Goal: Information Seeking & Learning: Check status

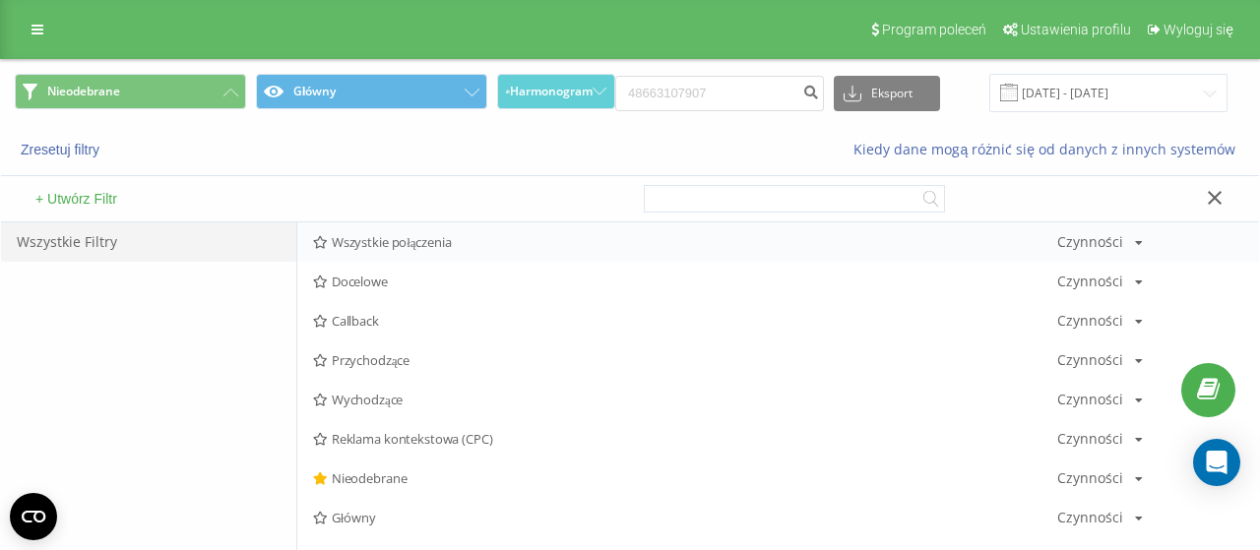
click at [353, 249] on span "Wszystkie połączenia" at bounding box center [685, 242] width 744 height 14
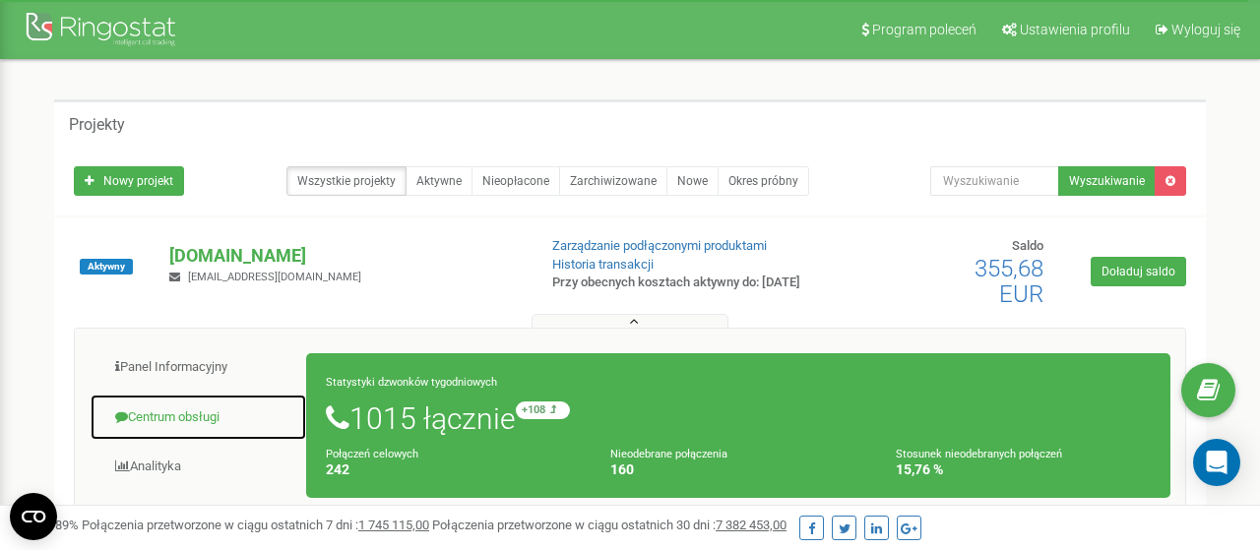
click at [199, 416] on link "Centrum obsługi" at bounding box center [198, 418] width 217 height 48
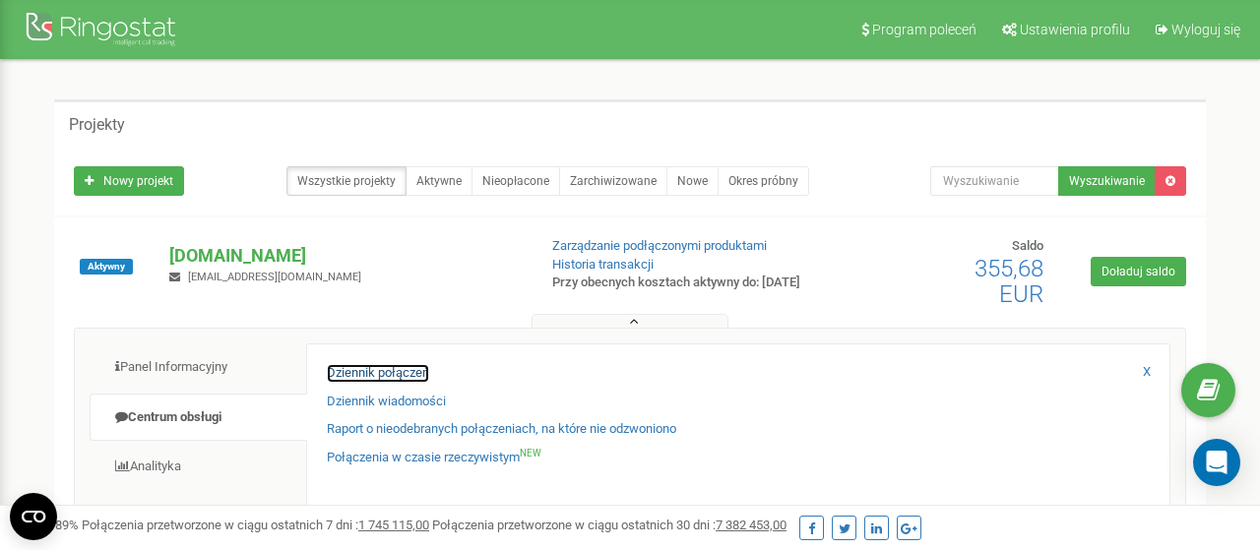
click at [339, 373] on link "Dziennik połączeń" at bounding box center [378, 373] width 102 height 19
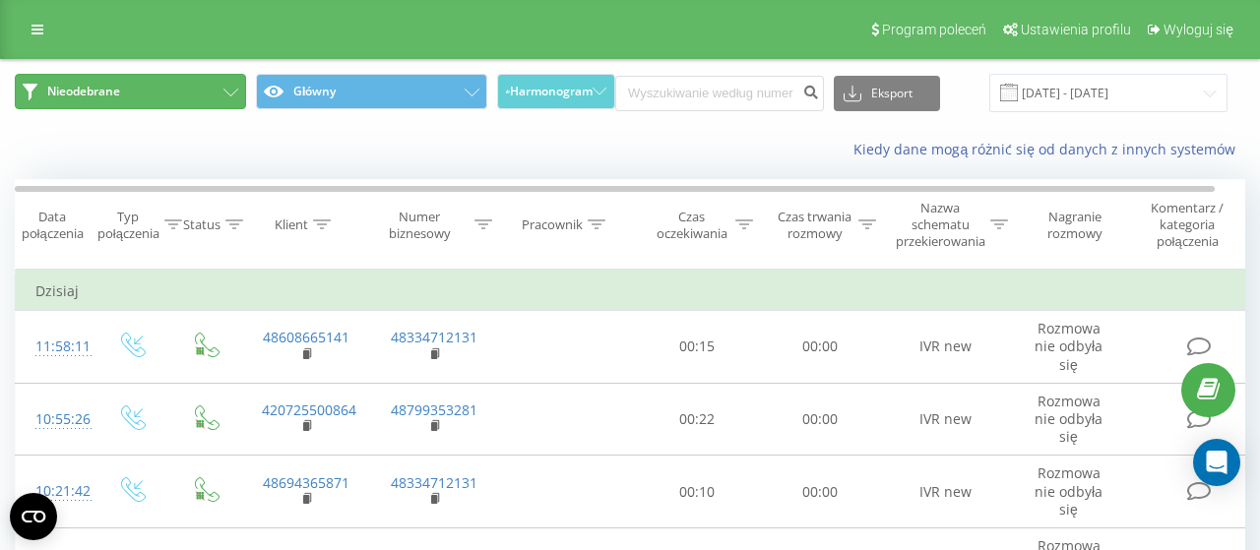
click at [231, 86] on button "Nieodebrane" at bounding box center [130, 91] width 231 height 35
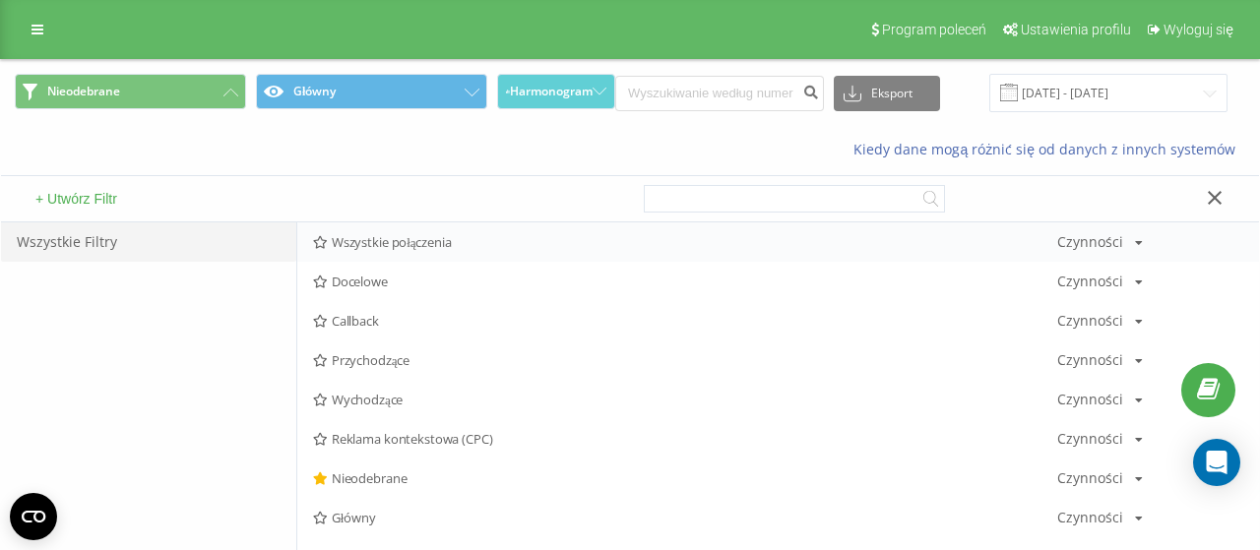
click at [443, 247] on span "Wszystkie połączenia" at bounding box center [685, 242] width 744 height 14
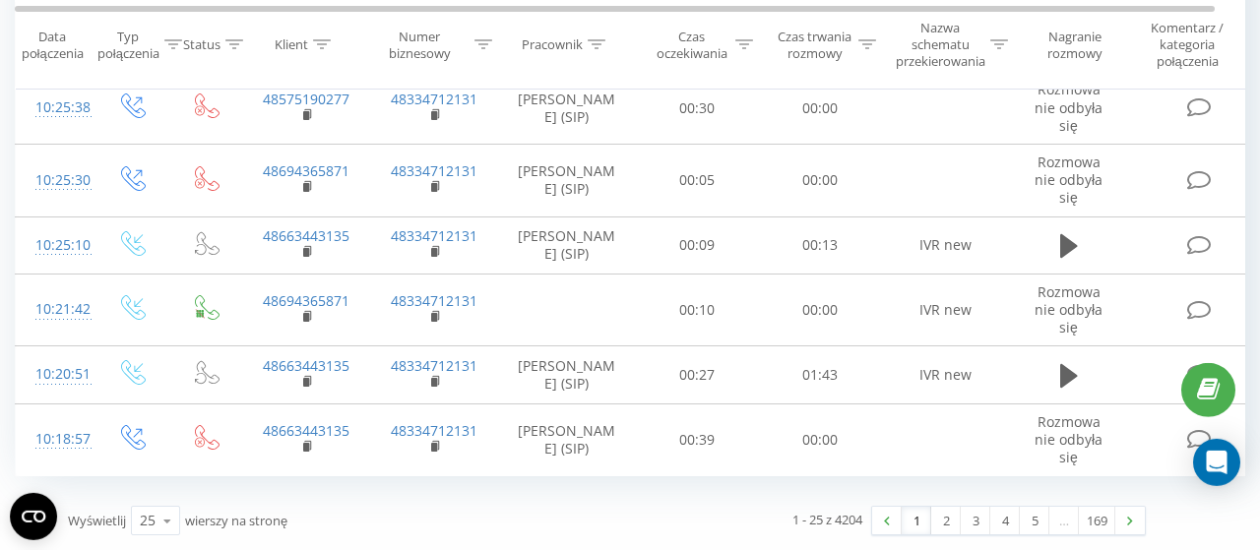
scroll to position [1545, 0]
click at [1003, 524] on link "4" at bounding box center [1005, 521] width 30 height 28
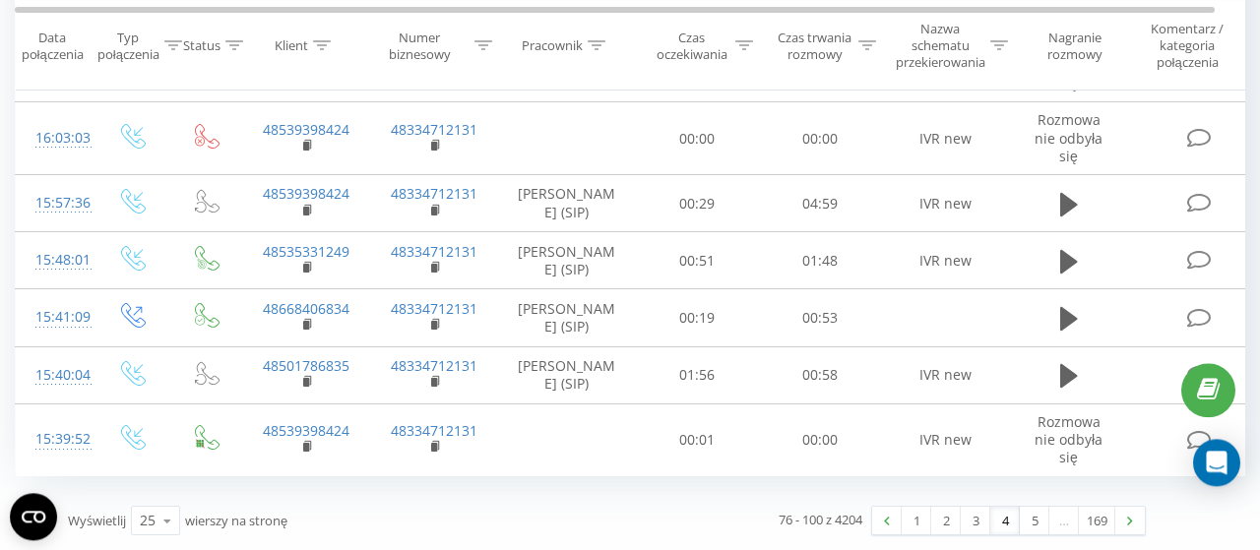
scroll to position [1635, 0]
click at [1127, 524] on img at bounding box center [1130, 521] width 6 height 9
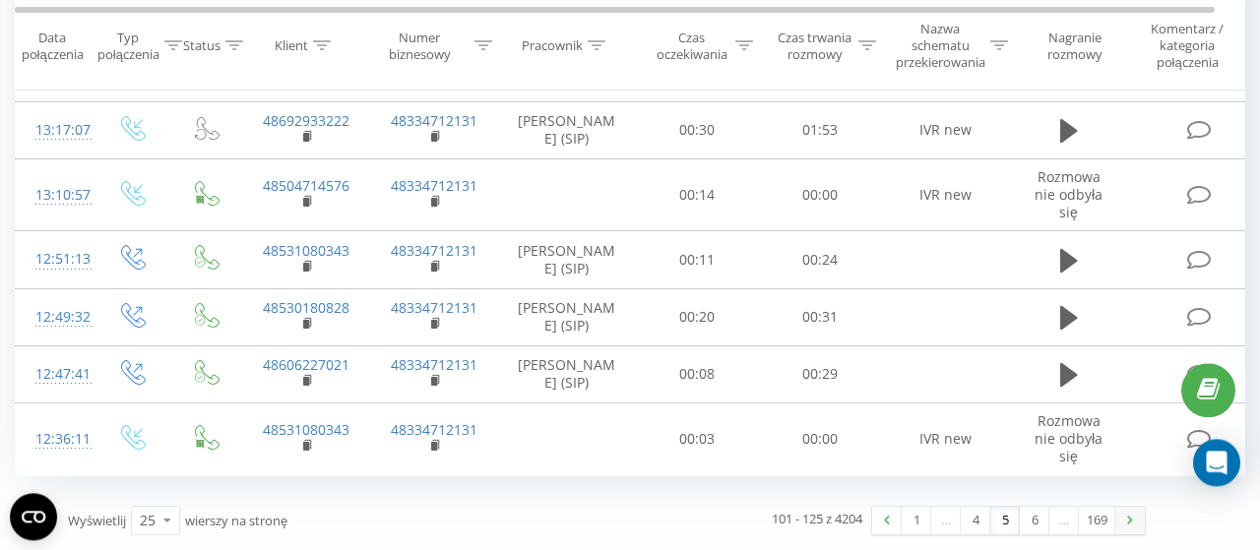
scroll to position [1635, 0]
click at [1127, 524] on img at bounding box center [1130, 520] width 6 height 9
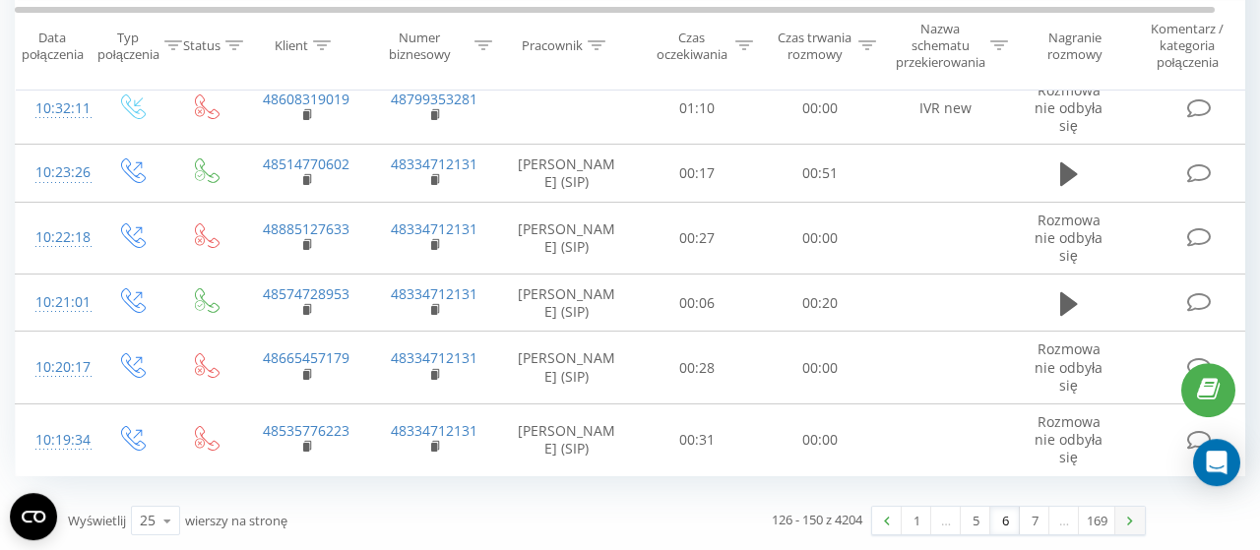
scroll to position [1635, 0]
click at [1127, 524] on img at bounding box center [1130, 521] width 6 height 9
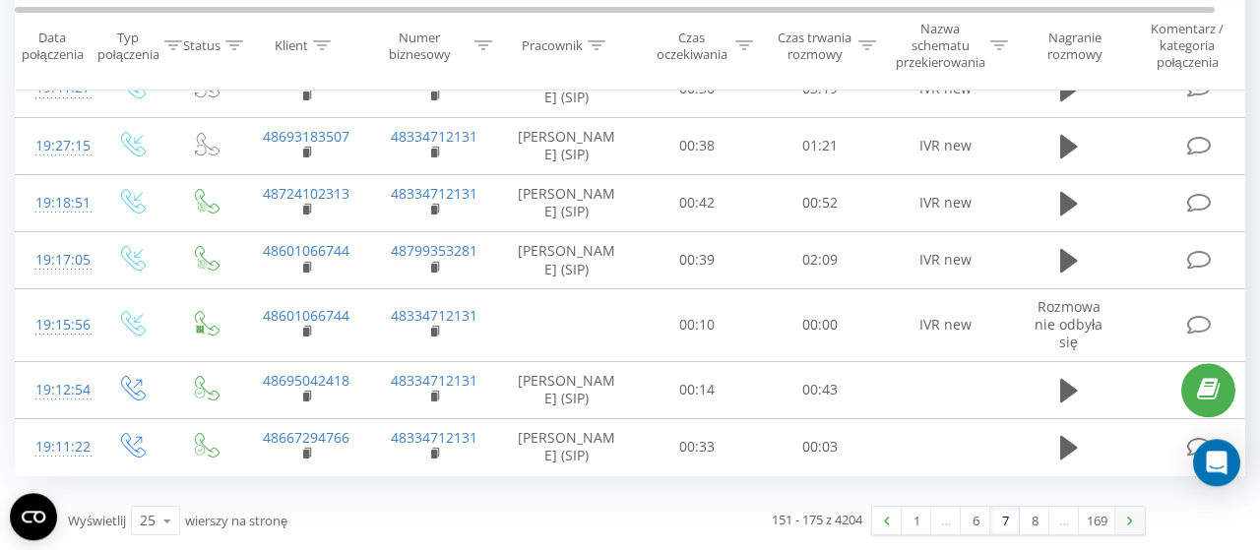
scroll to position [1584, 0]
click at [1068, 524] on div "…" at bounding box center [1064, 521] width 30 height 28
click at [1132, 517] on img at bounding box center [1130, 521] width 6 height 9
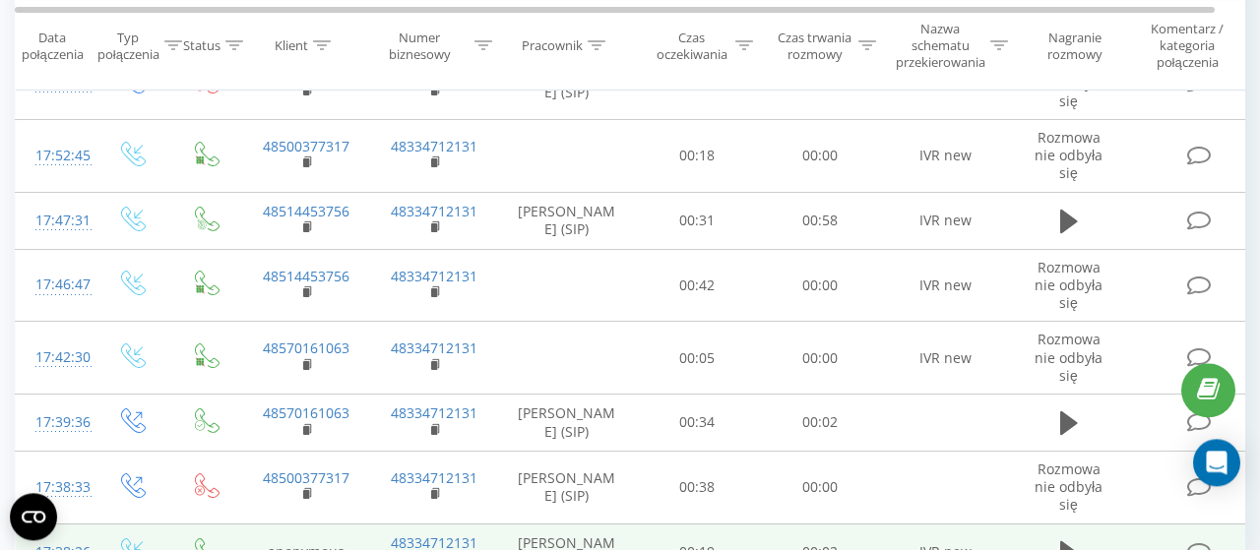
scroll to position [1454, 0]
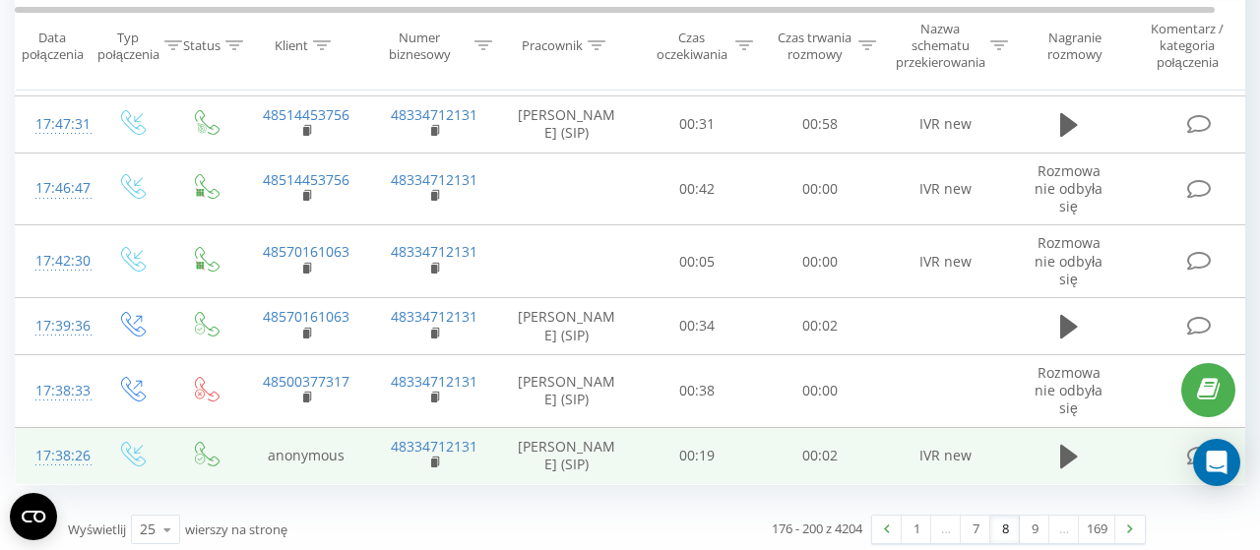
click at [1132, 516] on link at bounding box center [1130, 530] width 30 height 28
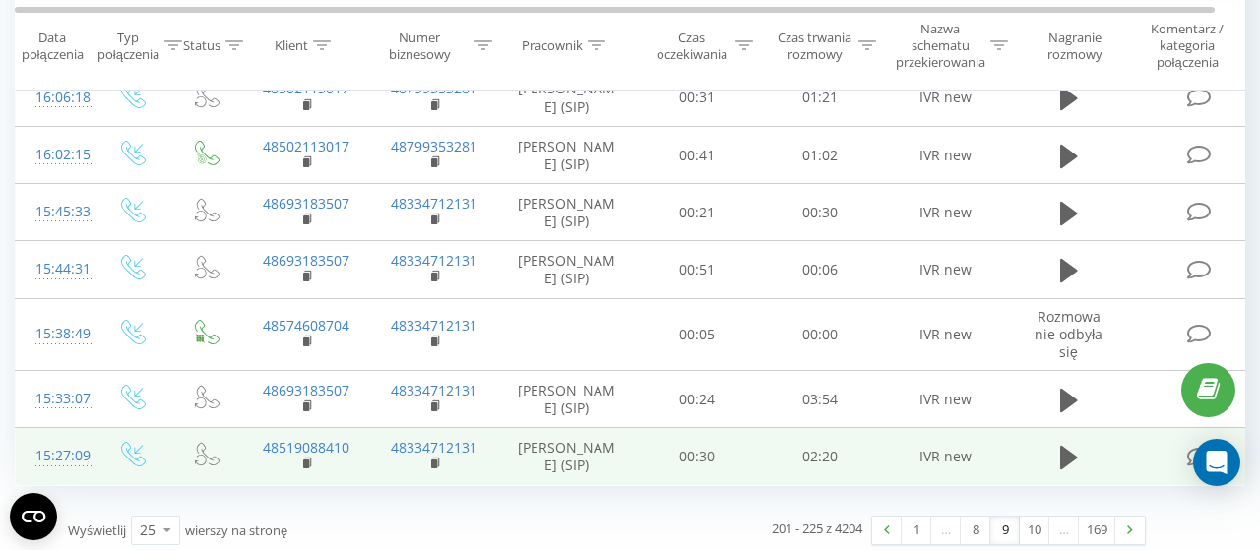
click at [1132, 517] on link at bounding box center [1130, 531] width 30 height 28
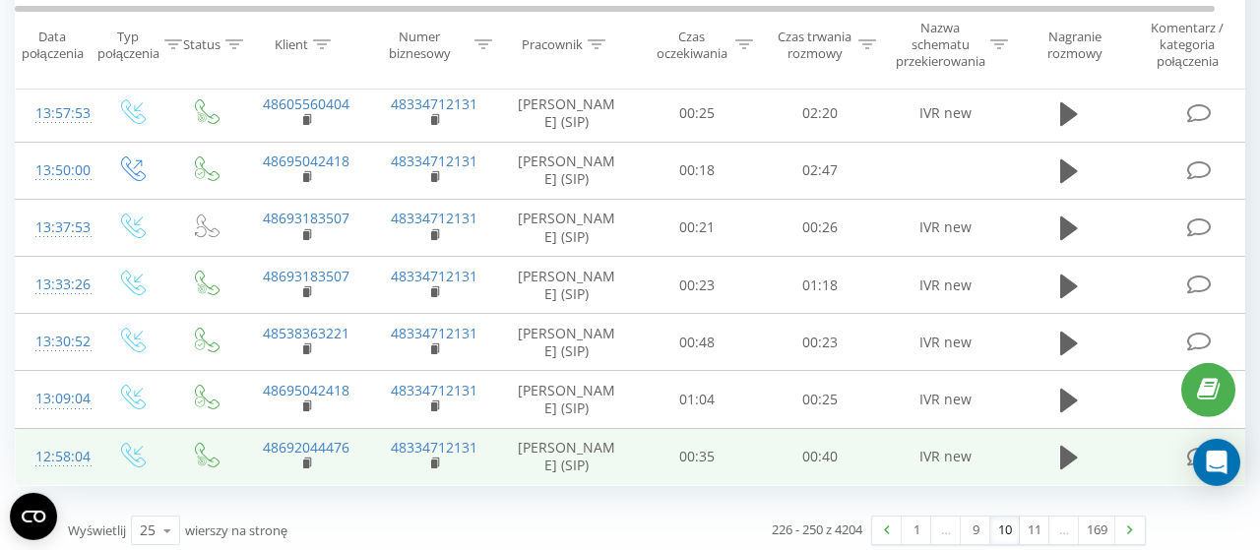
scroll to position [1332, 0]
click at [1132, 517] on link at bounding box center [1130, 531] width 30 height 28
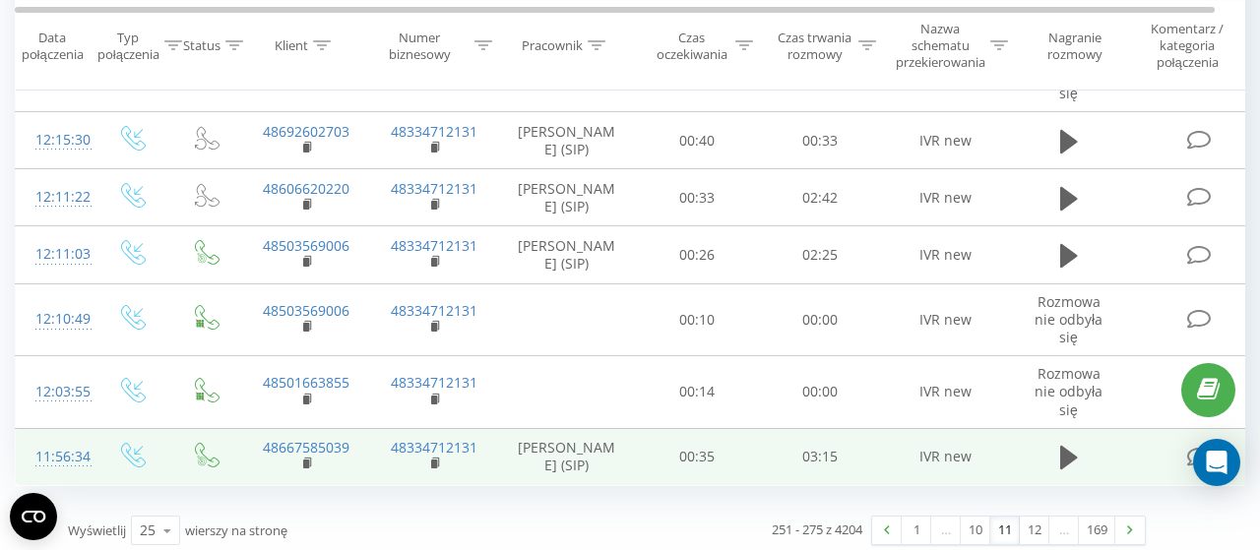
click at [1132, 517] on link at bounding box center [1130, 531] width 30 height 28
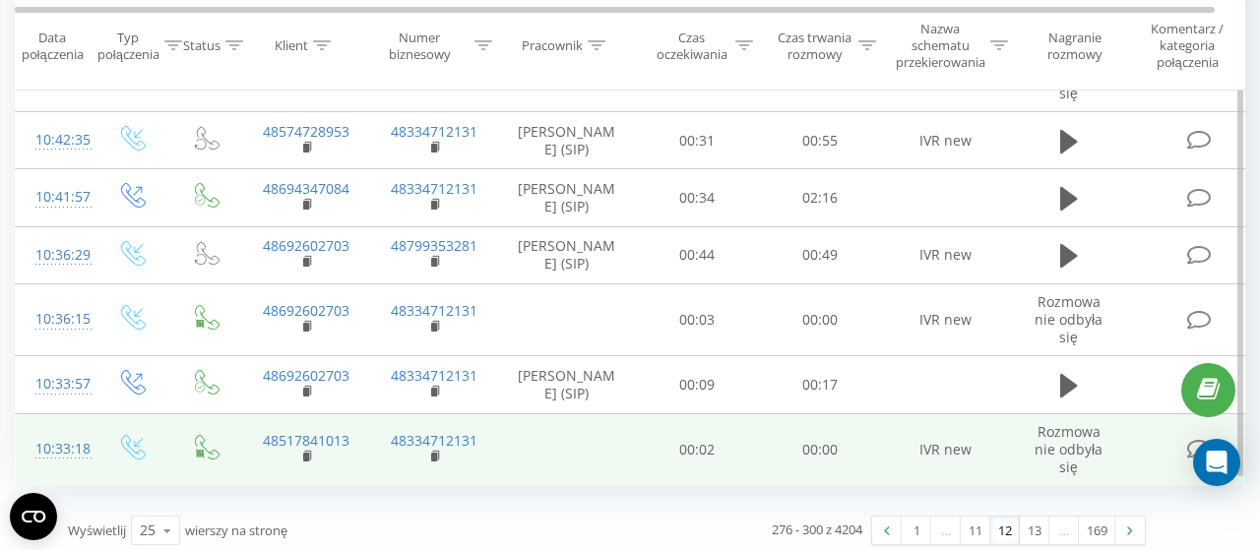
click at [1132, 517] on link at bounding box center [1130, 531] width 30 height 28
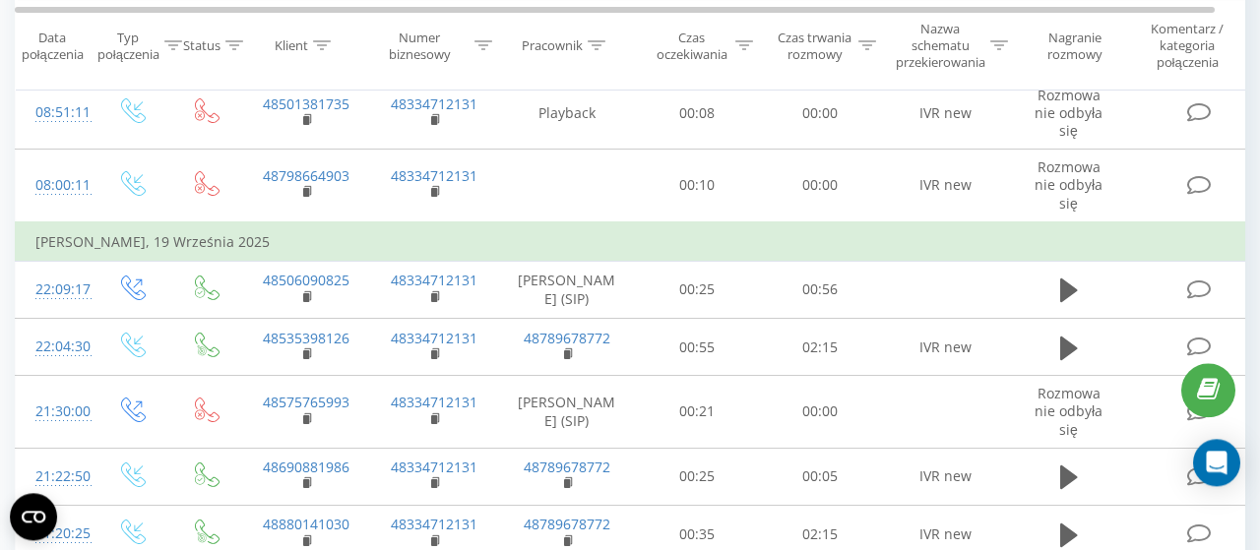
scroll to position [1433, 0]
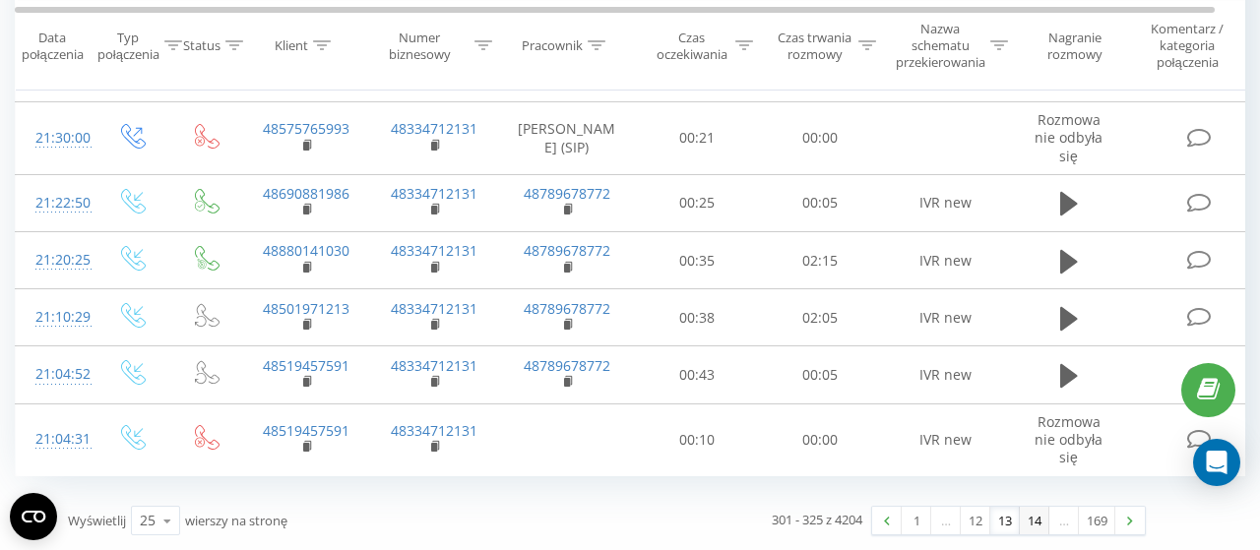
click at [1036, 521] on link "14" at bounding box center [1034, 521] width 30 height 28
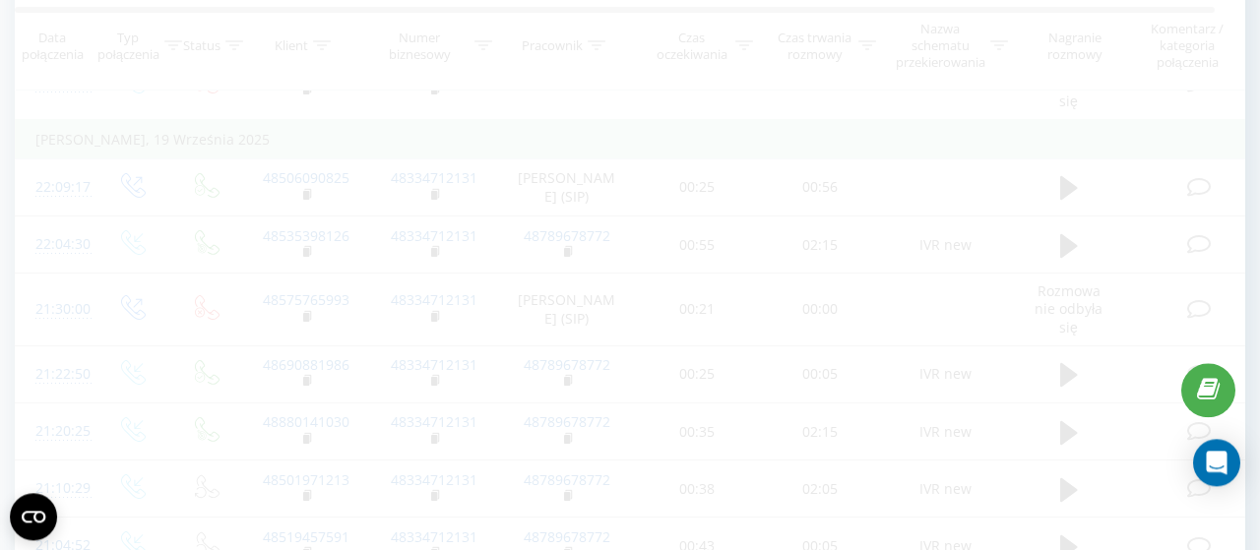
scroll to position [1433, 0]
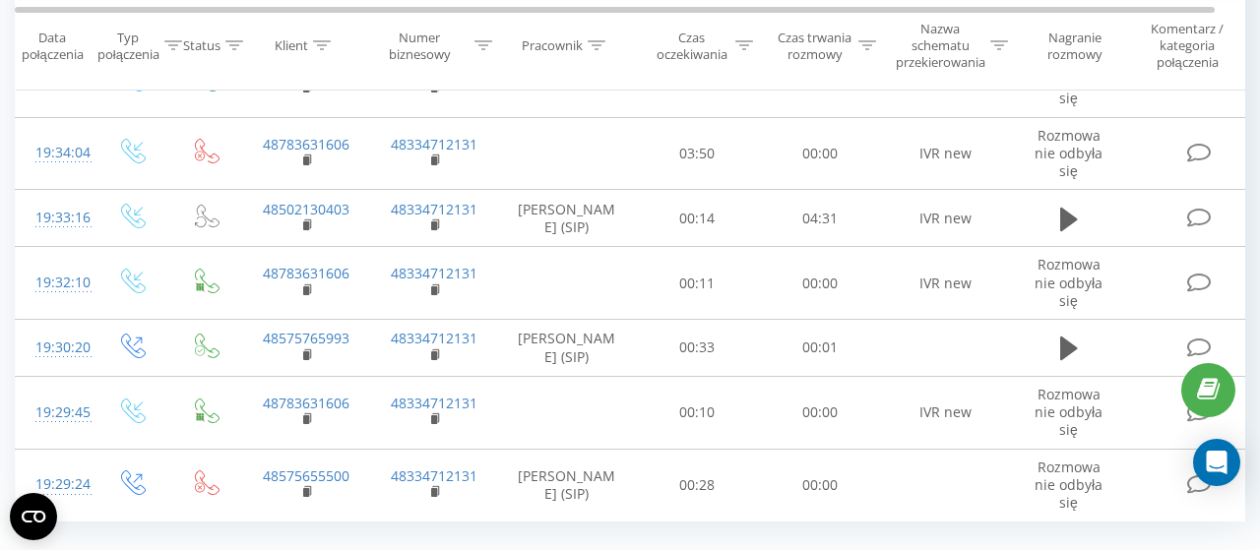
click at [1127, 522] on td "Rozmowa nie odbyła się" at bounding box center [1069, 485] width 118 height 73
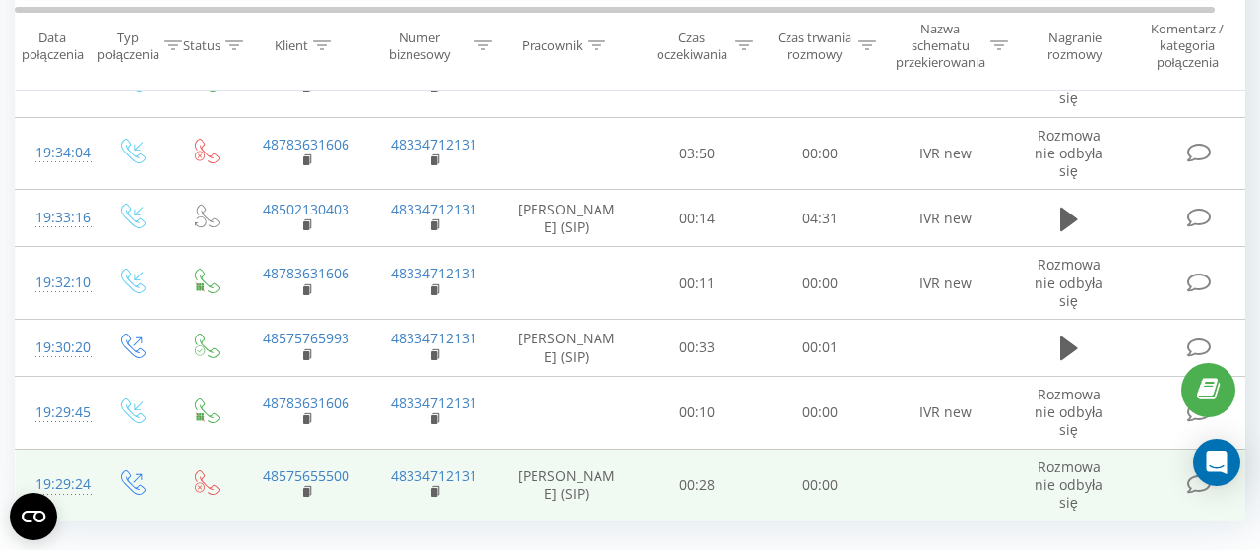
scroll to position [1514, 0]
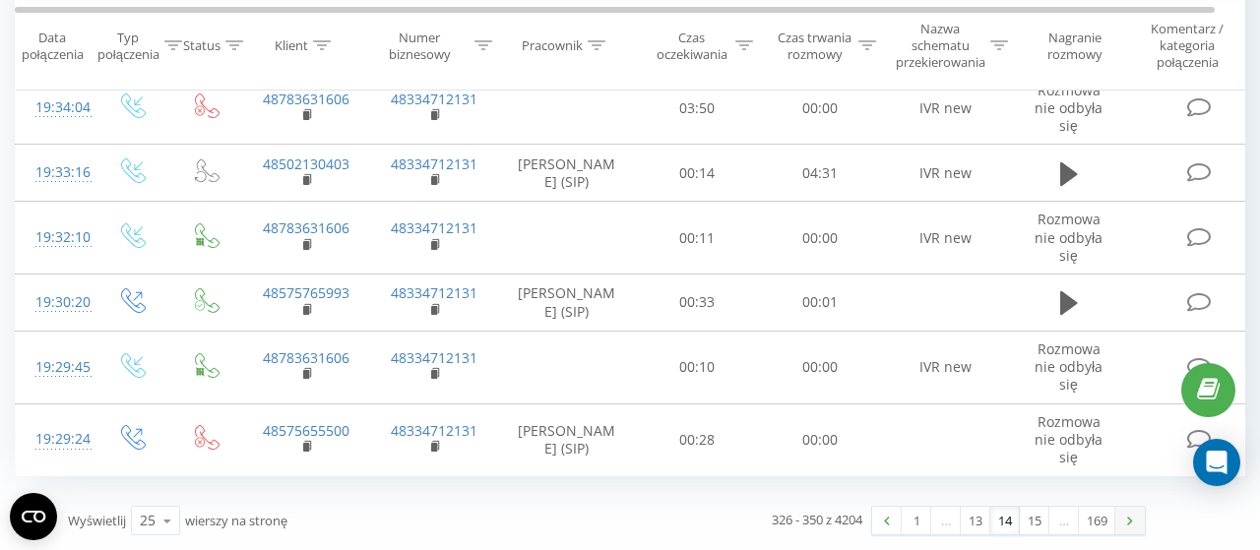
click at [1130, 514] on link at bounding box center [1130, 521] width 30 height 28
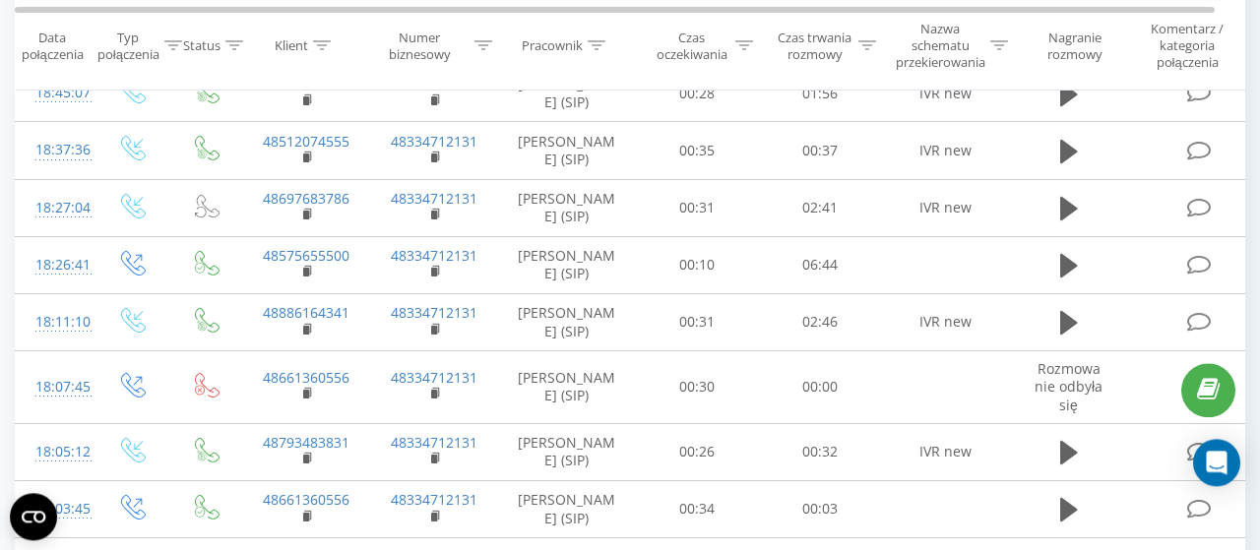
scroll to position [1454, 0]
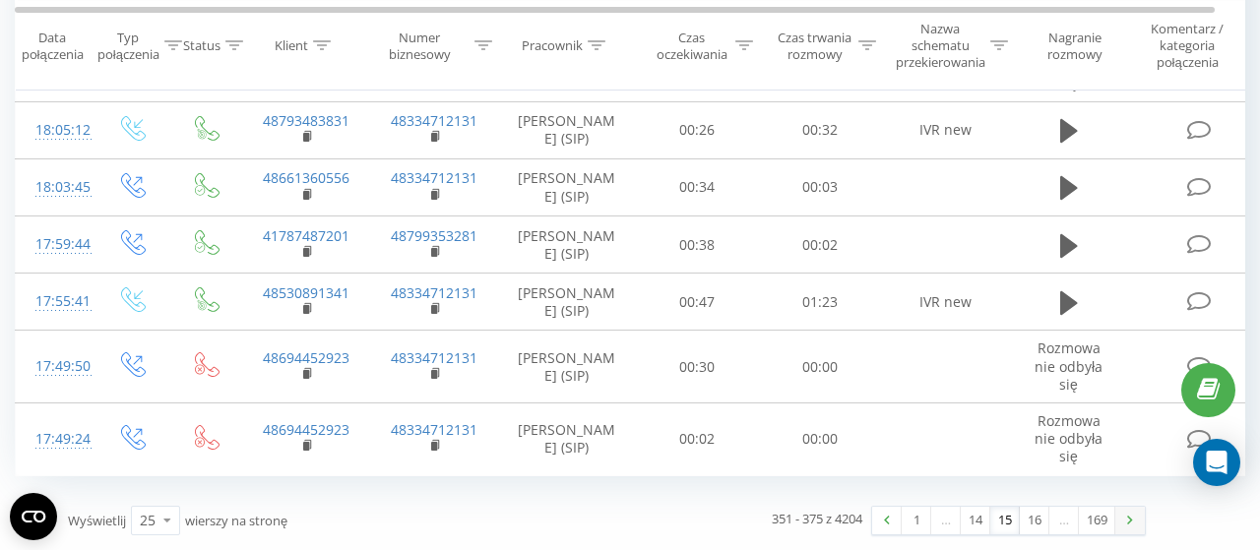
click at [1130, 514] on link at bounding box center [1130, 521] width 30 height 28
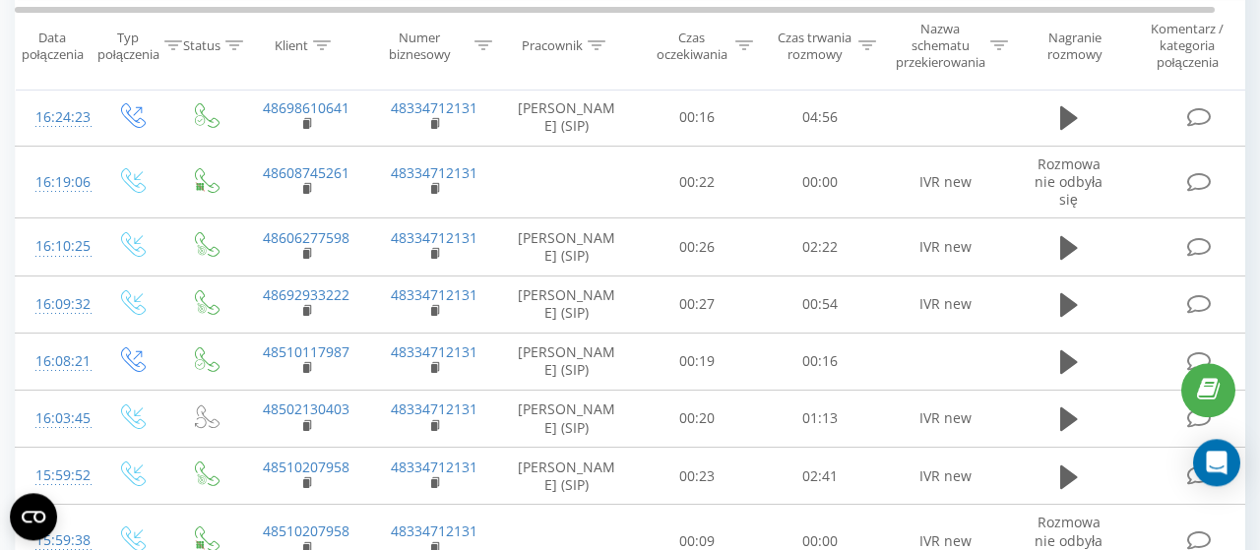
scroll to position [1423, 0]
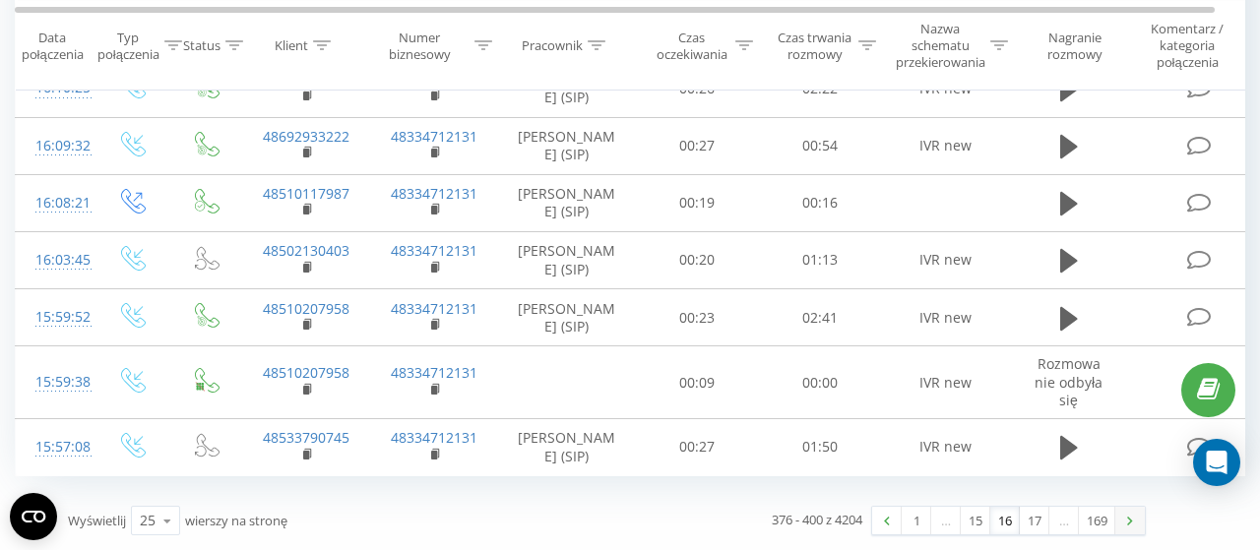
click at [1130, 514] on link at bounding box center [1130, 521] width 30 height 28
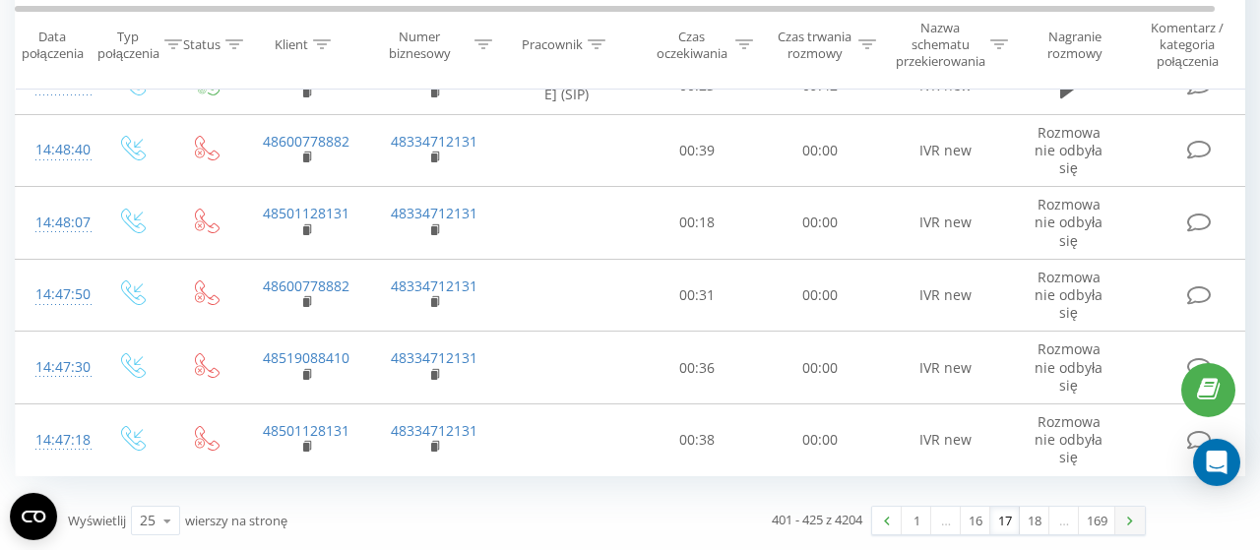
scroll to position [1545, 0]
click at [1130, 514] on link at bounding box center [1130, 521] width 30 height 28
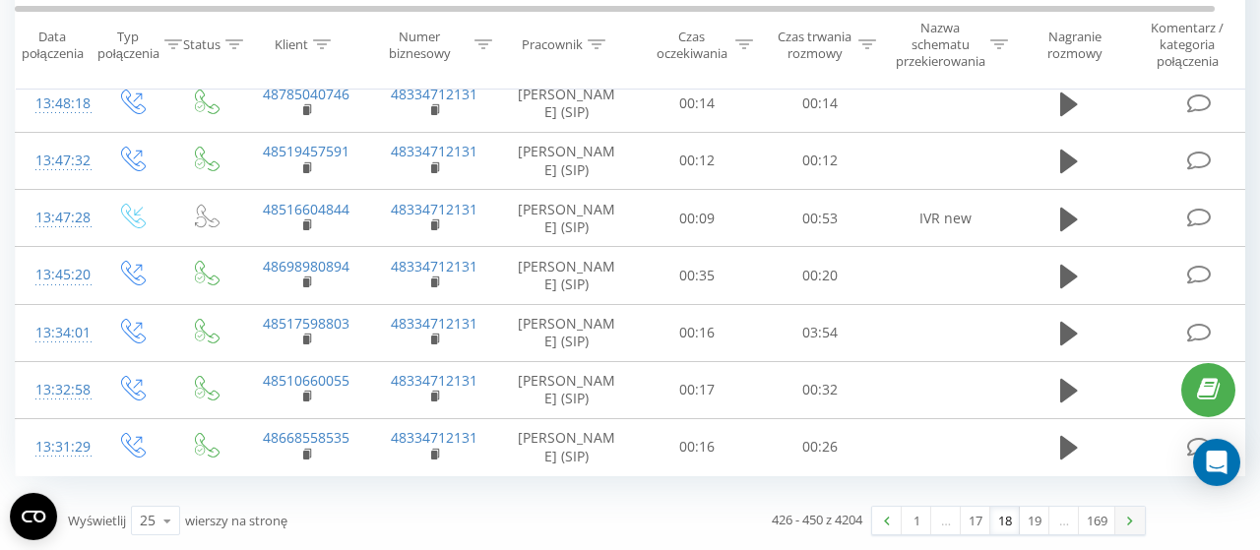
scroll to position [1514, 0]
click at [1130, 514] on link at bounding box center [1130, 521] width 30 height 28
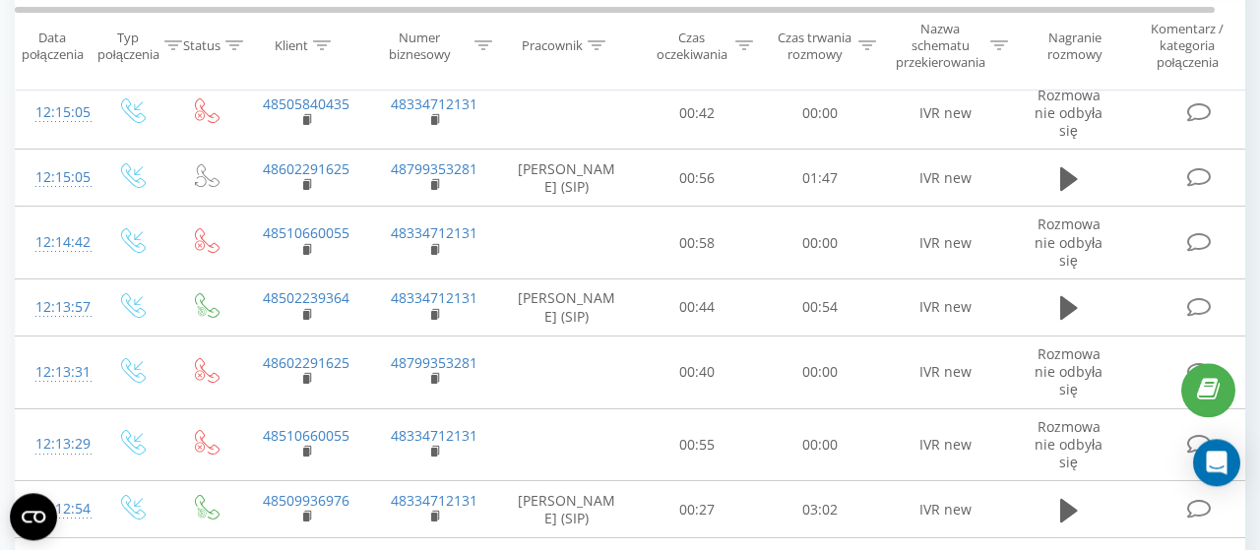
scroll to position [1514, 0]
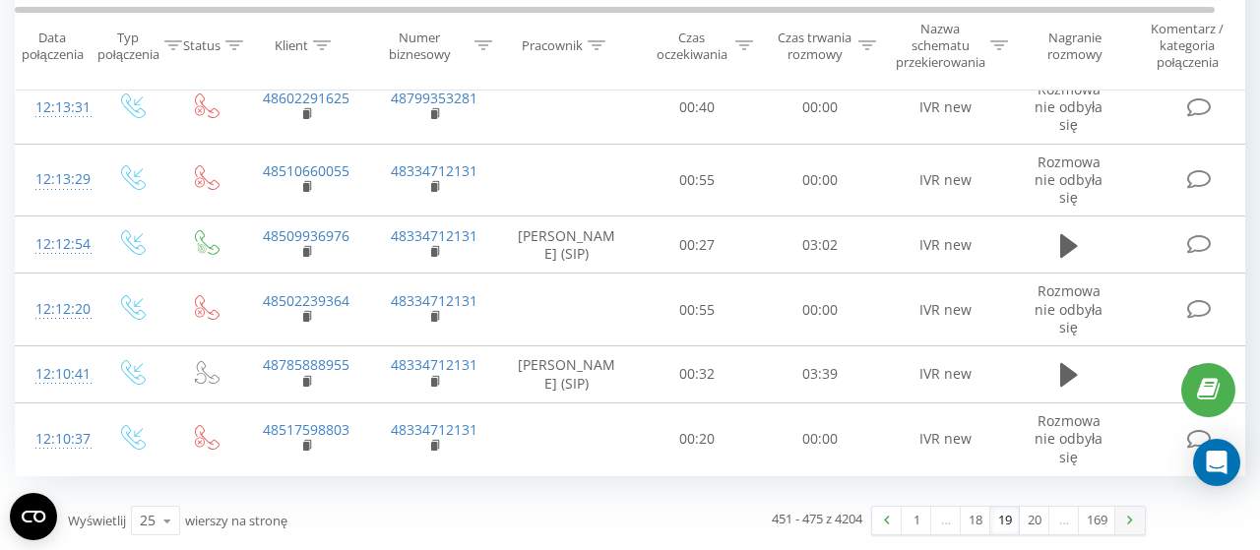
click at [1130, 514] on link at bounding box center [1130, 521] width 30 height 28
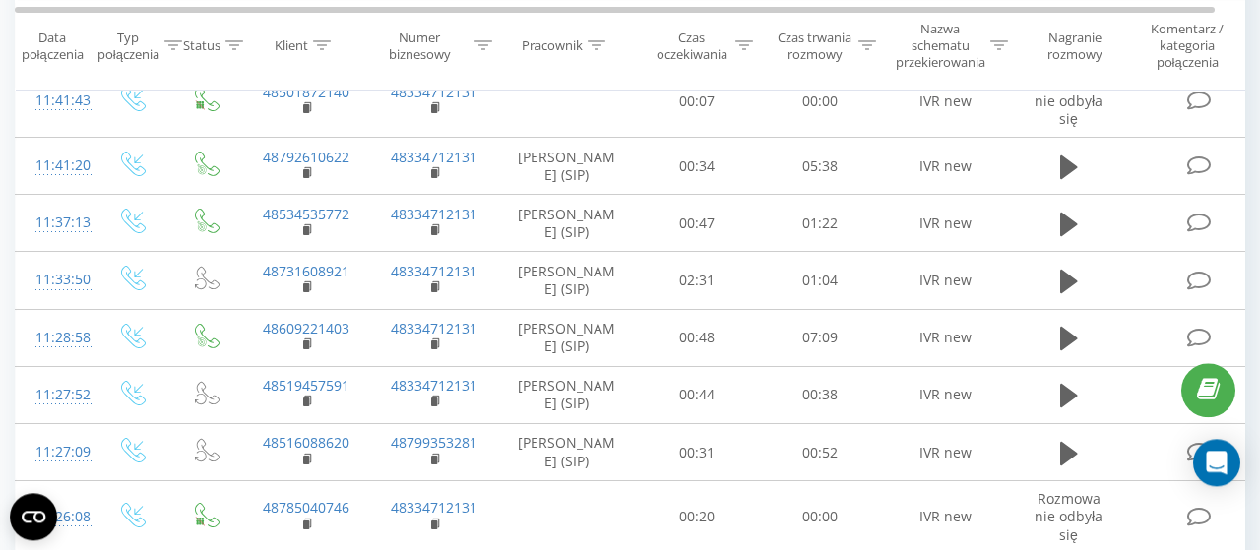
scroll to position [1545, 0]
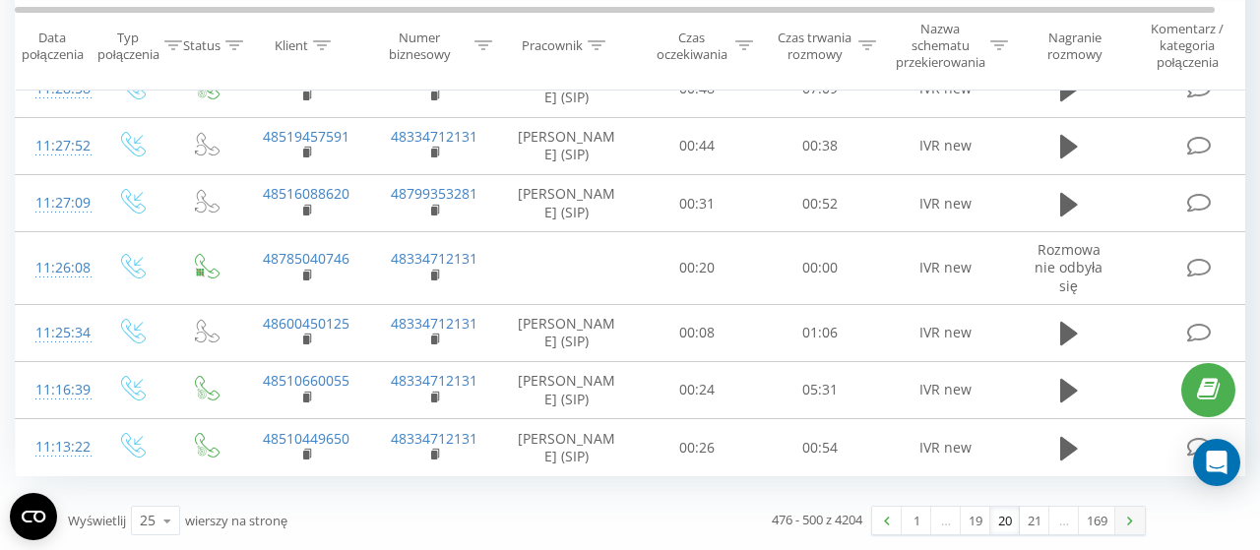
click at [1130, 514] on link at bounding box center [1130, 521] width 30 height 28
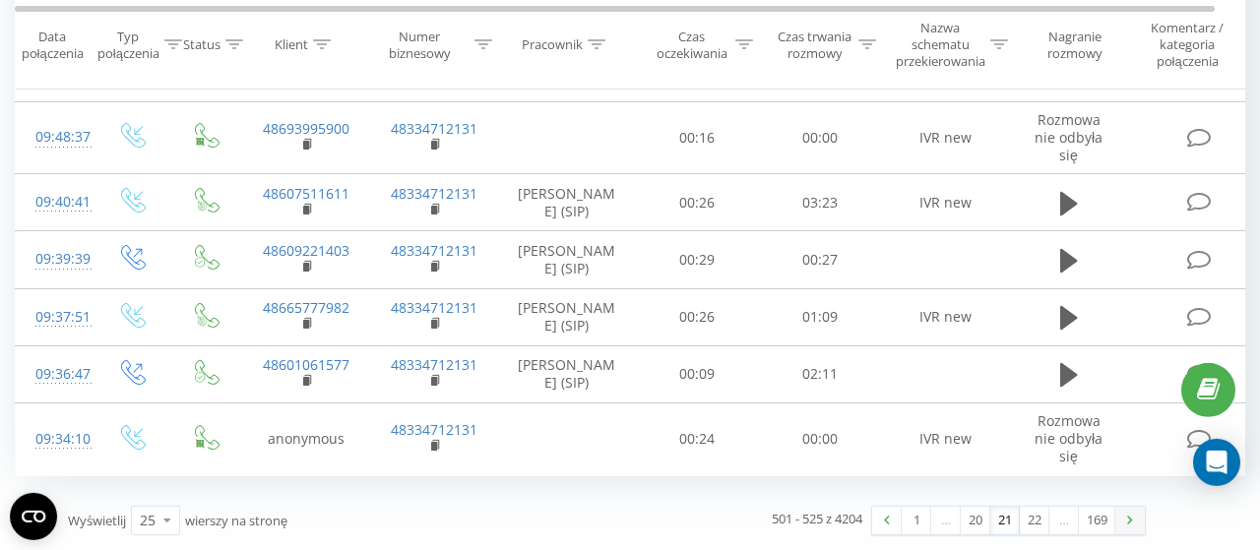
scroll to position [1500, 0]
click at [1130, 514] on link at bounding box center [1130, 521] width 30 height 28
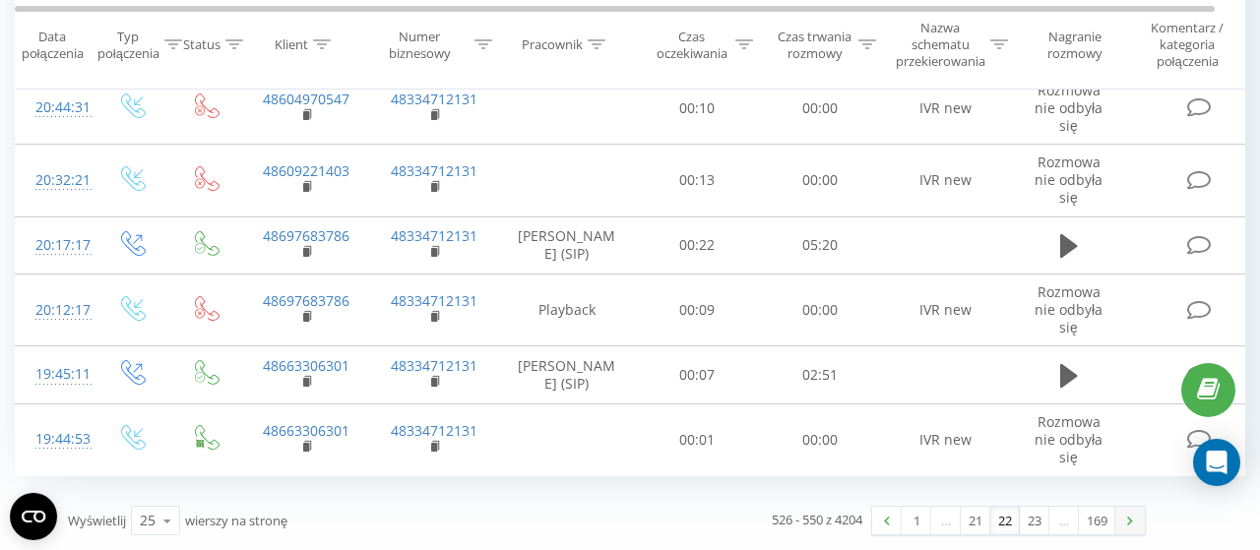
scroll to position [1600, 0]
click at [1130, 514] on link at bounding box center [1130, 521] width 30 height 28
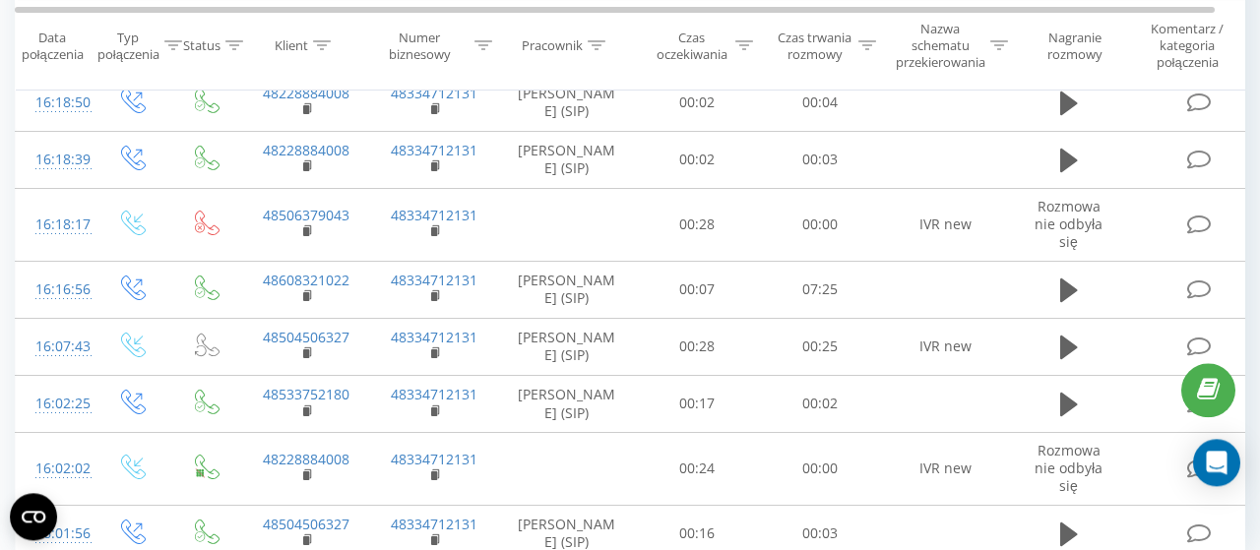
scroll to position [1393, 0]
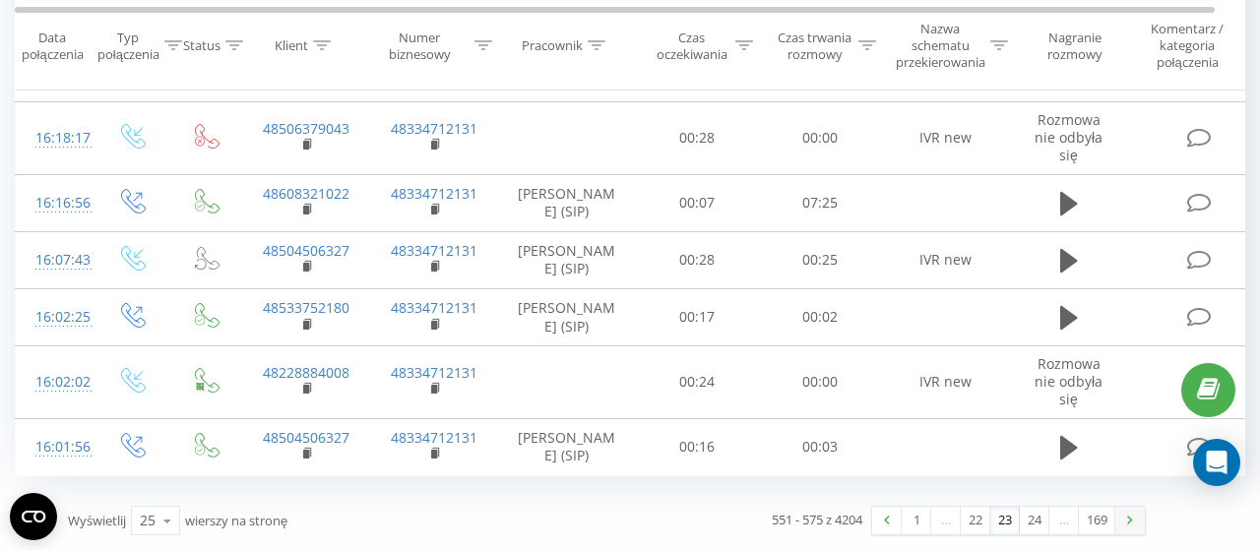
click at [1130, 514] on link at bounding box center [1130, 521] width 30 height 28
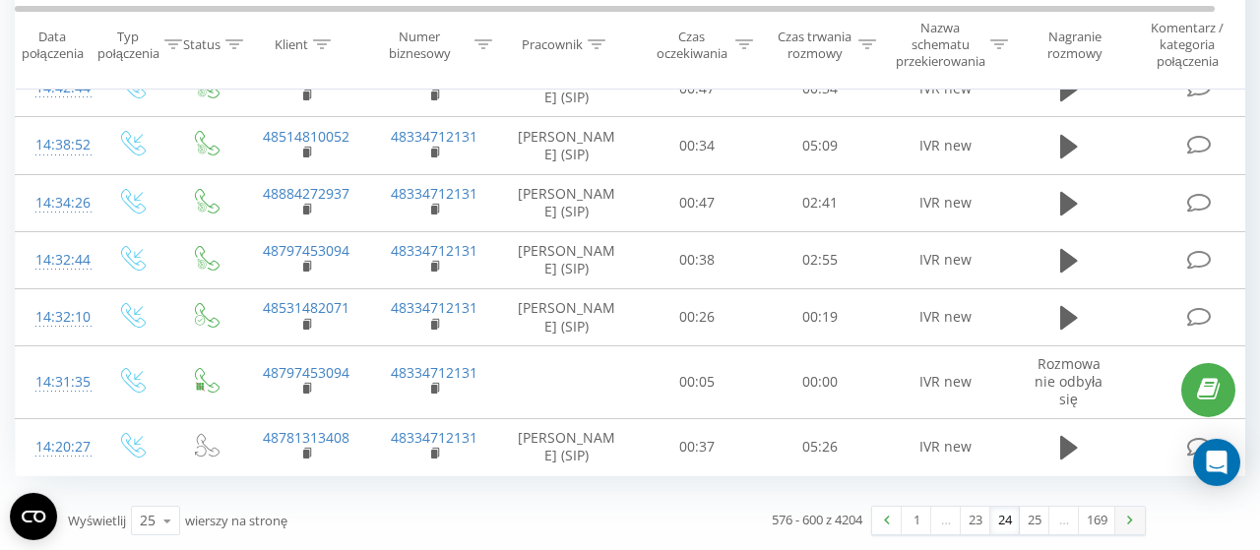
scroll to position [1439, 0]
click at [1130, 514] on link at bounding box center [1130, 521] width 30 height 28
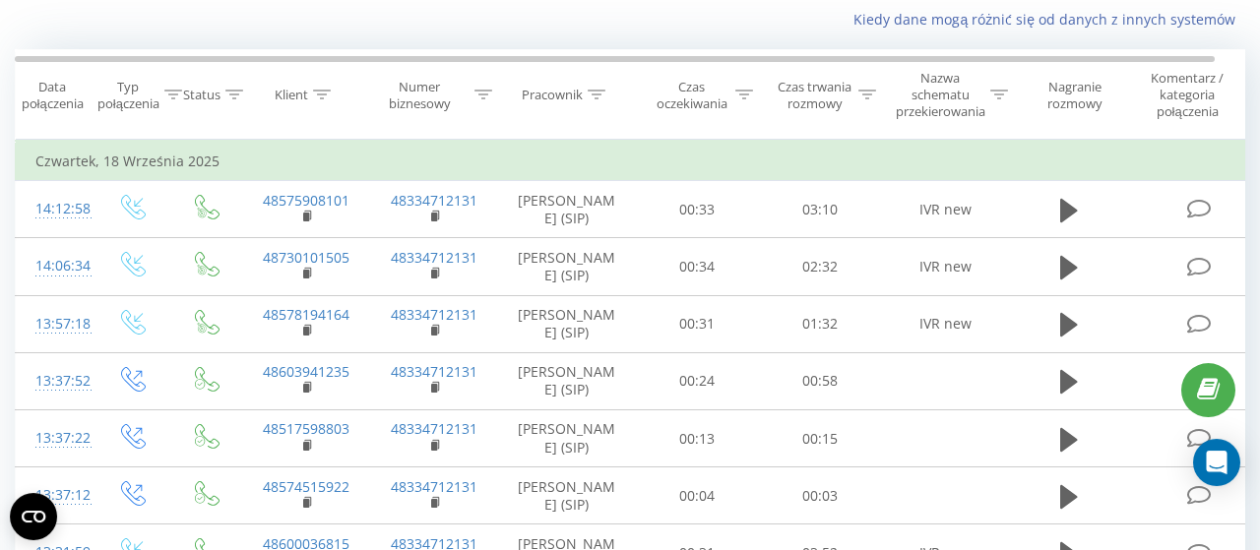
scroll to position [130, 0]
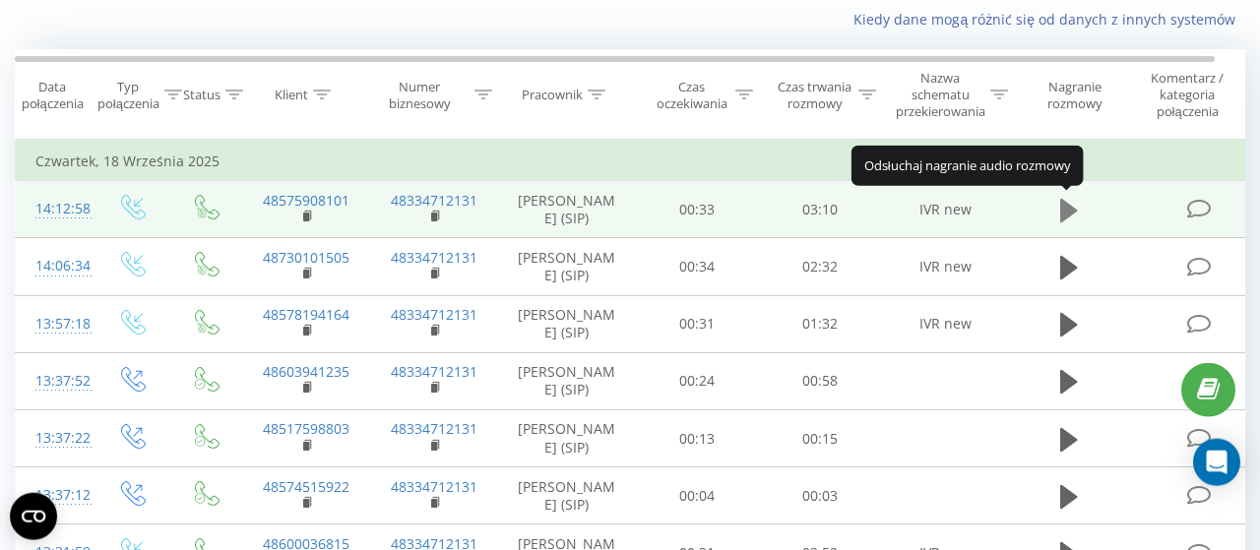
click at [1076, 206] on icon at bounding box center [1069, 211] width 18 height 28
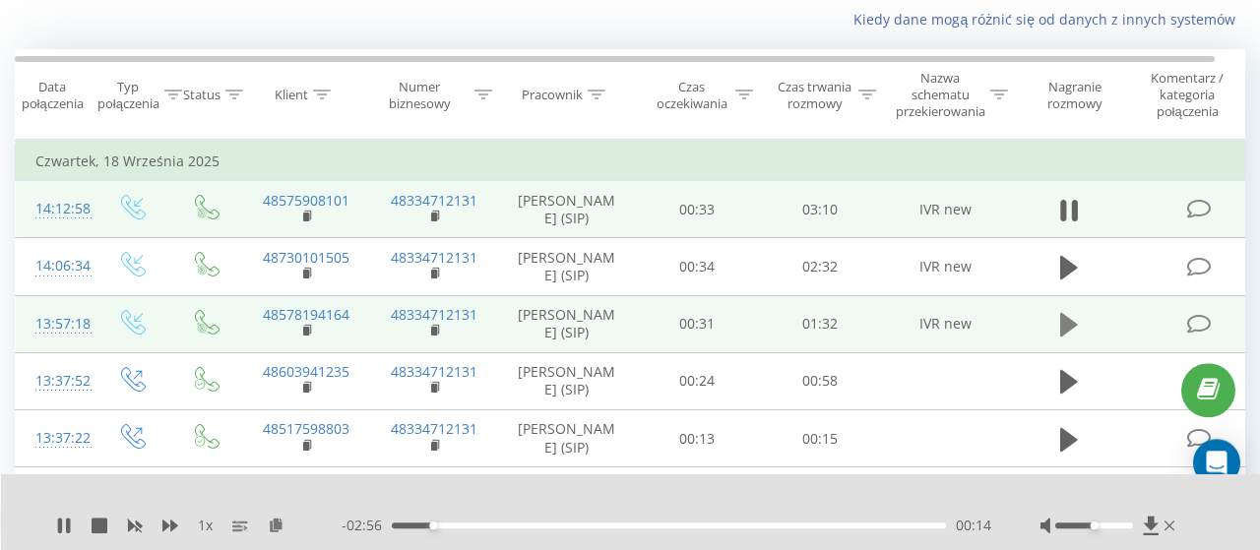
scroll to position [28, 0]
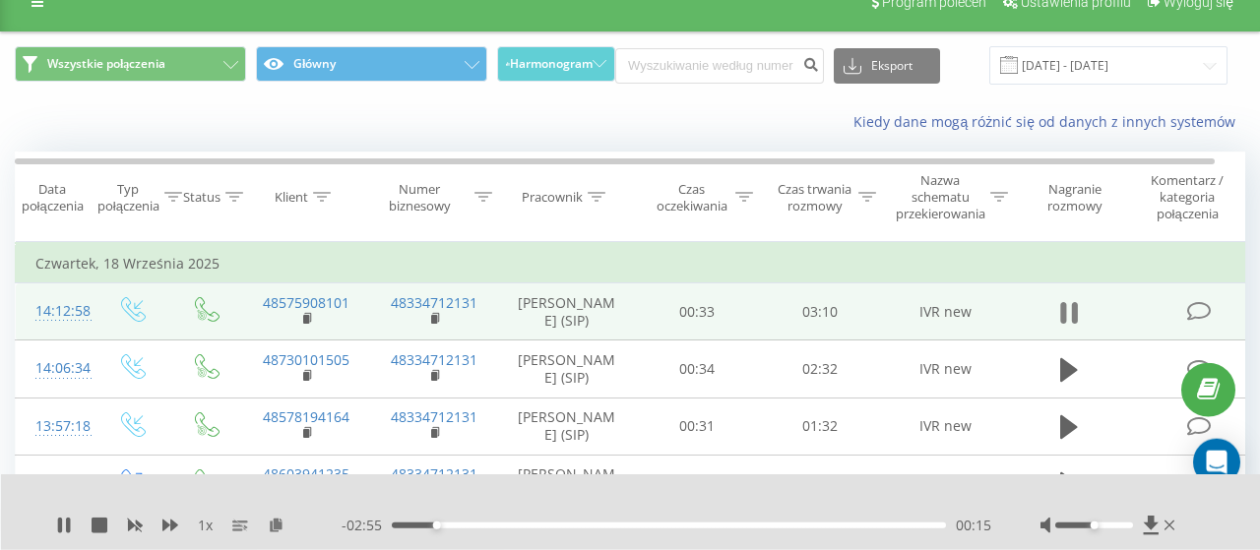
click at [1068, 300] on icon at bounding box center [1069, 313] width 18 height 28
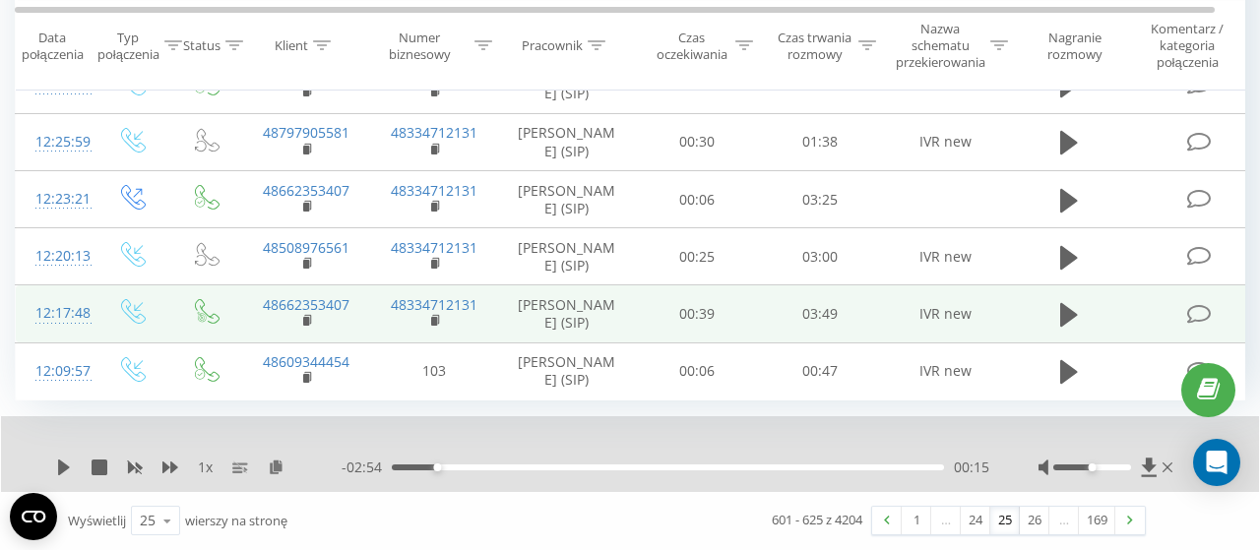
scroll to position [1514, 0]
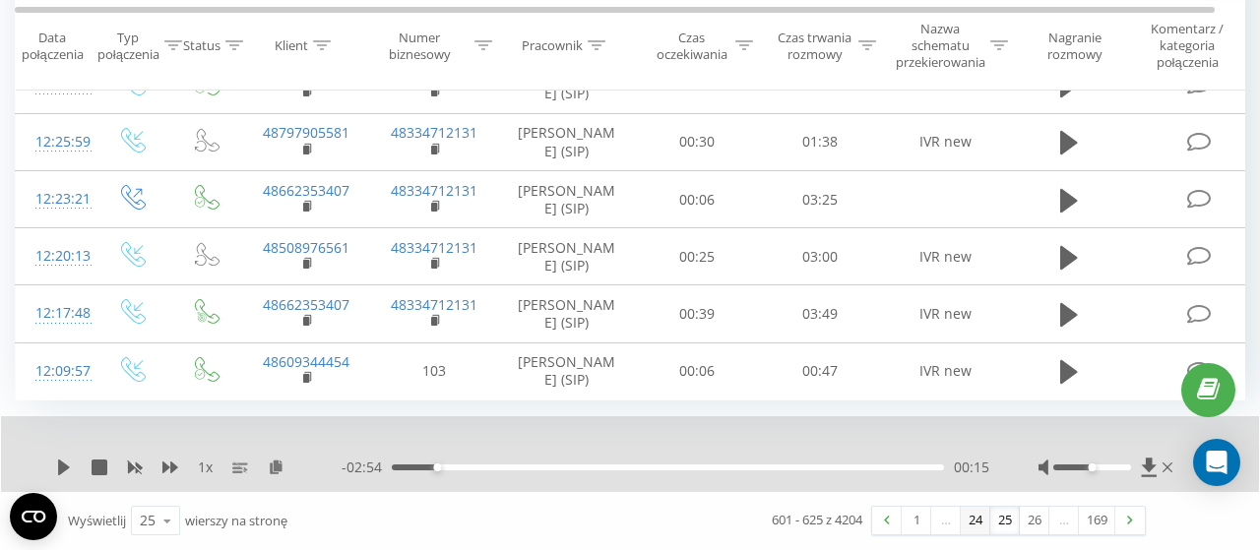
click at [977, 521] on link "24" at bounding box center [975, 521] width 30 height 28
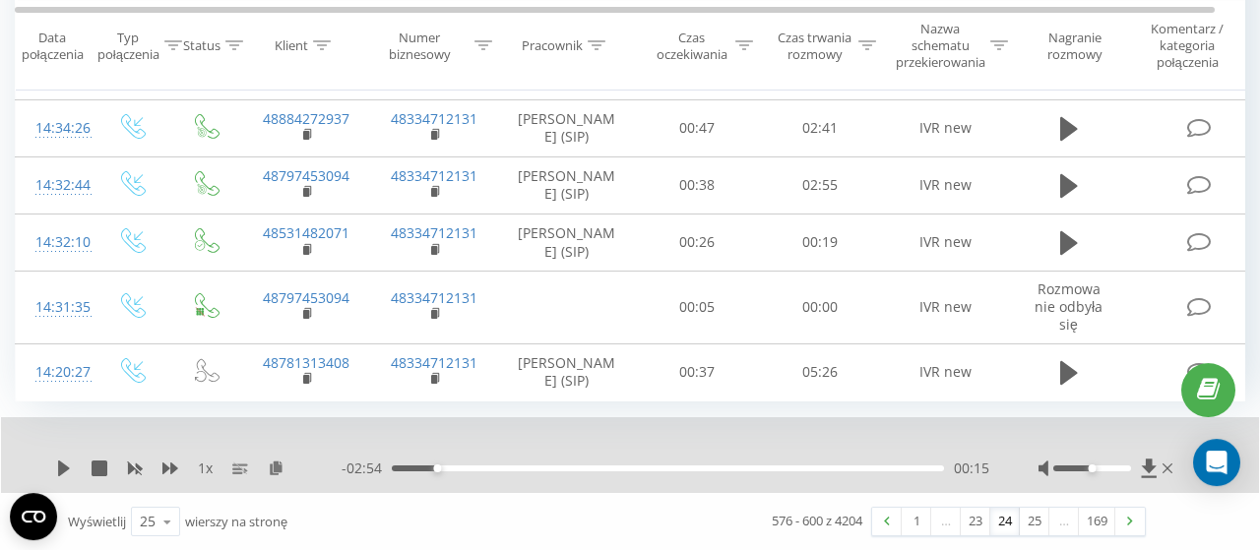
scroll to position [1439, 0]
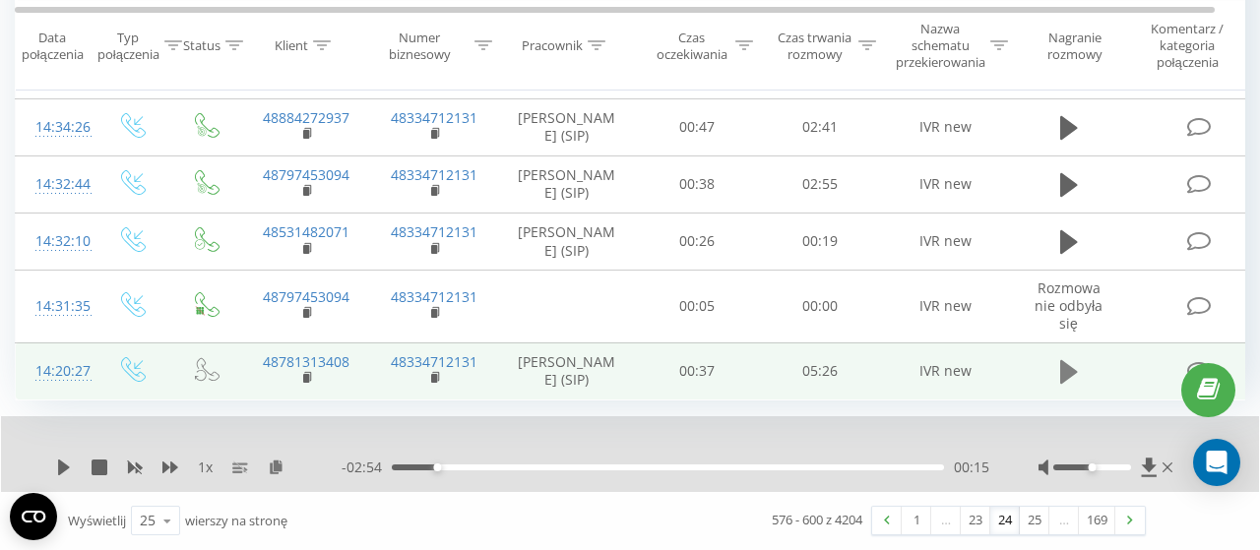
click at [1067, 384] on icon at bounding box center [1069, 372] width 18 height 24
click at [1070, 386] on icon at bounding box center [1069, 372] width 18 height 28
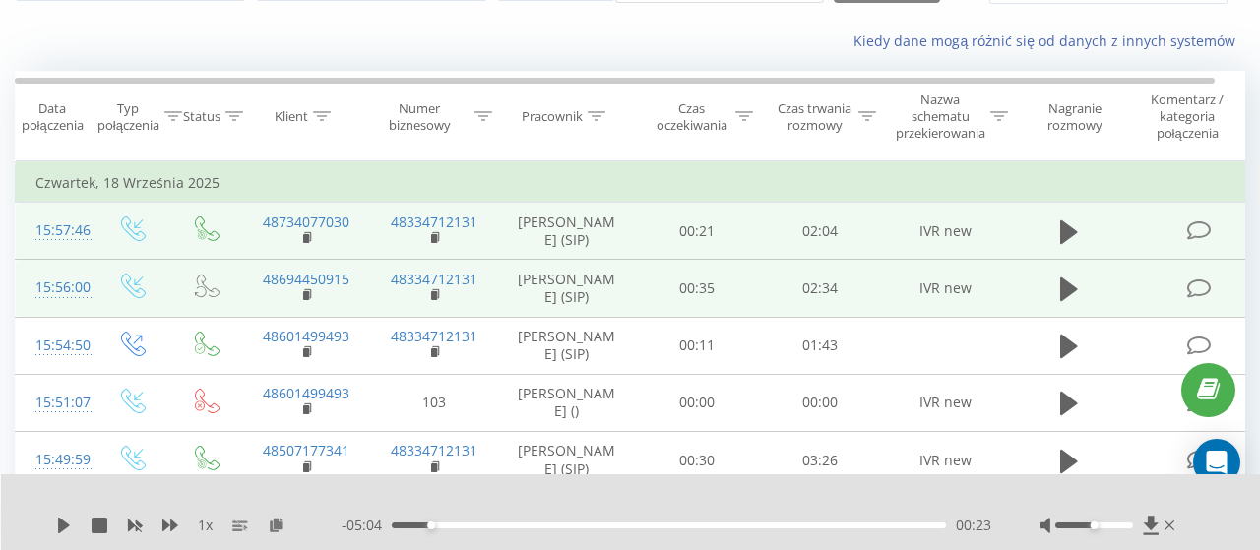
scroll to position [0, 0]
